Goal: Navigation & Orientation: Find specific page/section

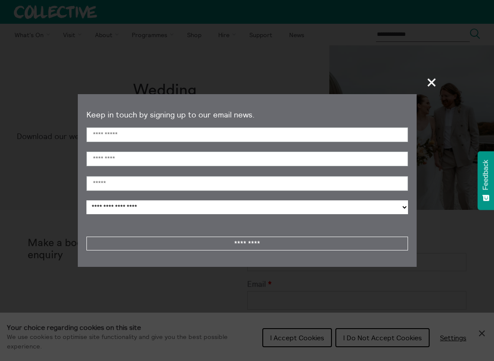
click at [434, 83] on span "+" at bounding box center [432, 83] width 26 height 26
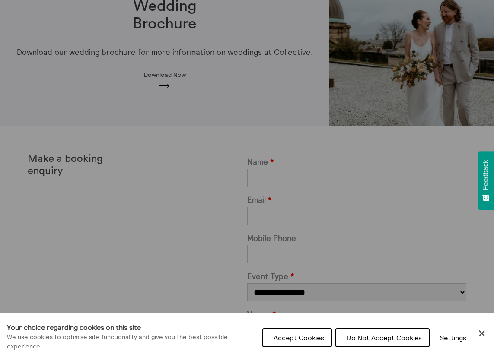
scroll to position [86, 0]
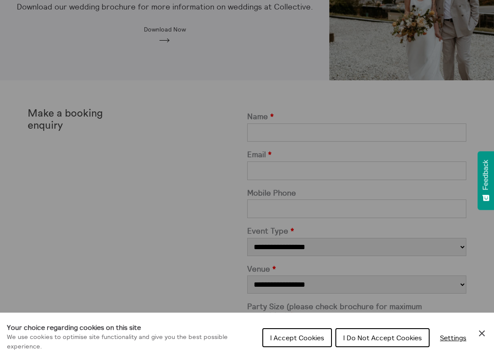
click at [242, 119] on div "Cookie preferences" at bounding box center [247, 180] width 494 height 361
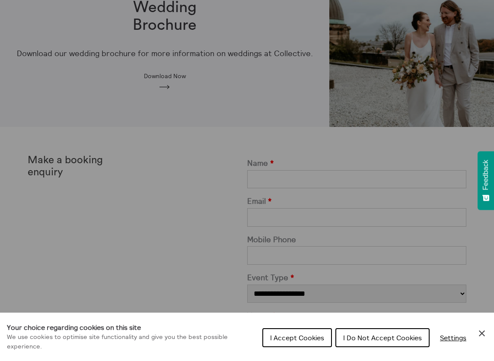
scroll to position [0, 0]
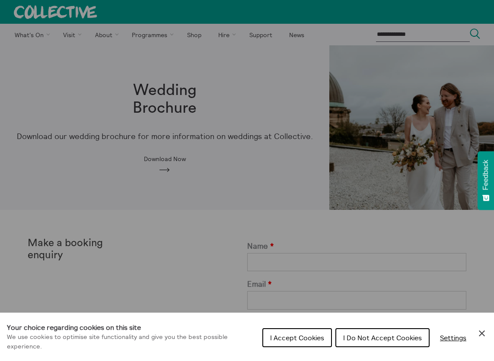
click at [483, 334] on icon "Close Cookie Control" at bounding box center [482, 333] width 10 height 10
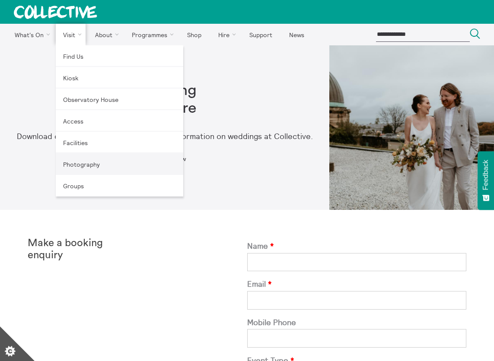
click at [85, 170] on link "Photography" at bounding box center [120, 164] width 128 height 22
click at [70, 37] on link "Visit" at bounding box center [71, 35] width 30 height 22
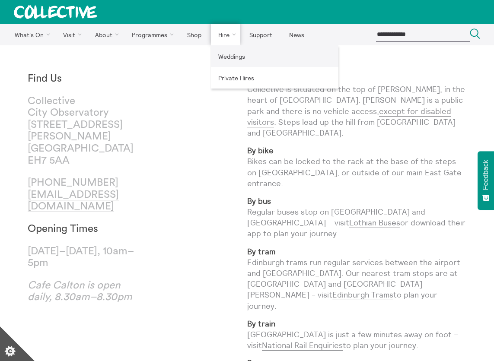
click at [224, 54] on link "Weddings" at bounding box center [275, 56] width 128 height 22
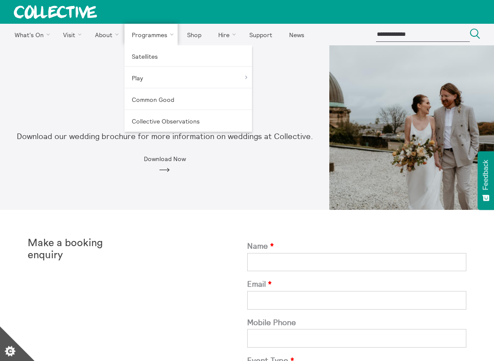
click at [158, 36] on link "Programmes" at bounding box center [151, 35] width 54 height 22
